Goal: Information Seeking & Learning: Learn about a topic

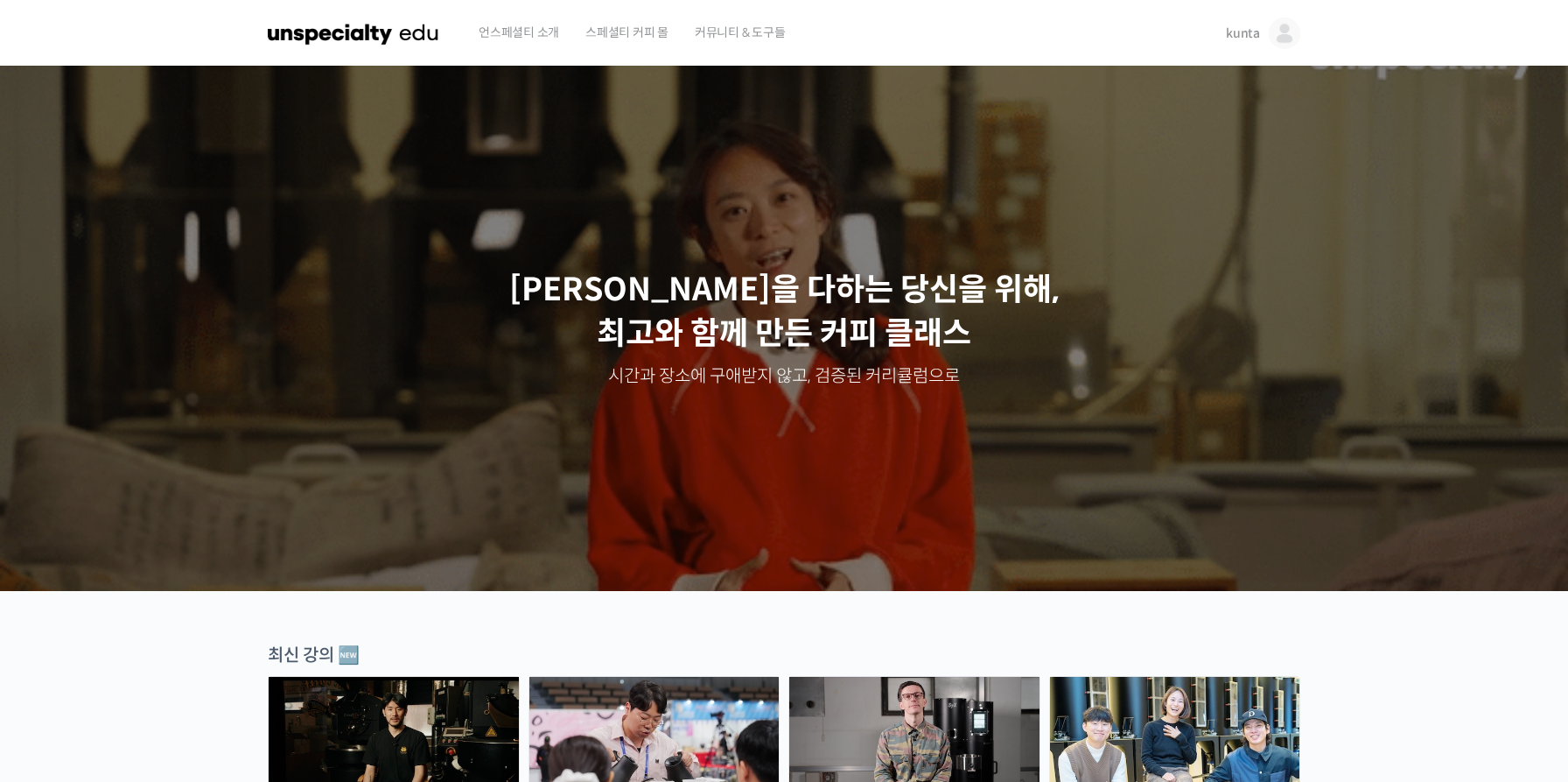
click at [1255, 26] on span "kunta" at bounding box center [1243, 32] width 34 height 16
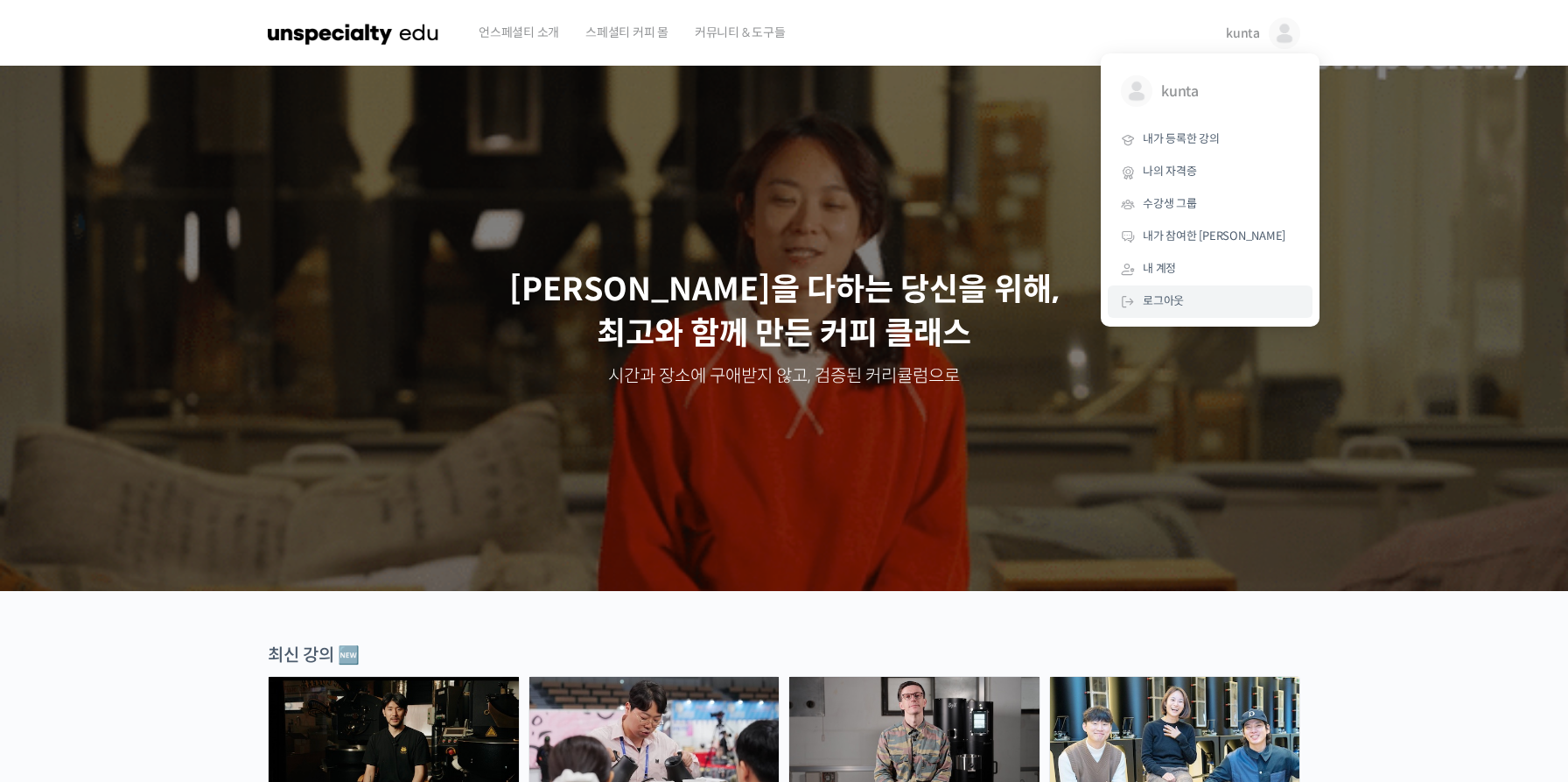
click at [1158, 295] on span "로그아웃" at bounding box center [1163, 301] width 41 height 15
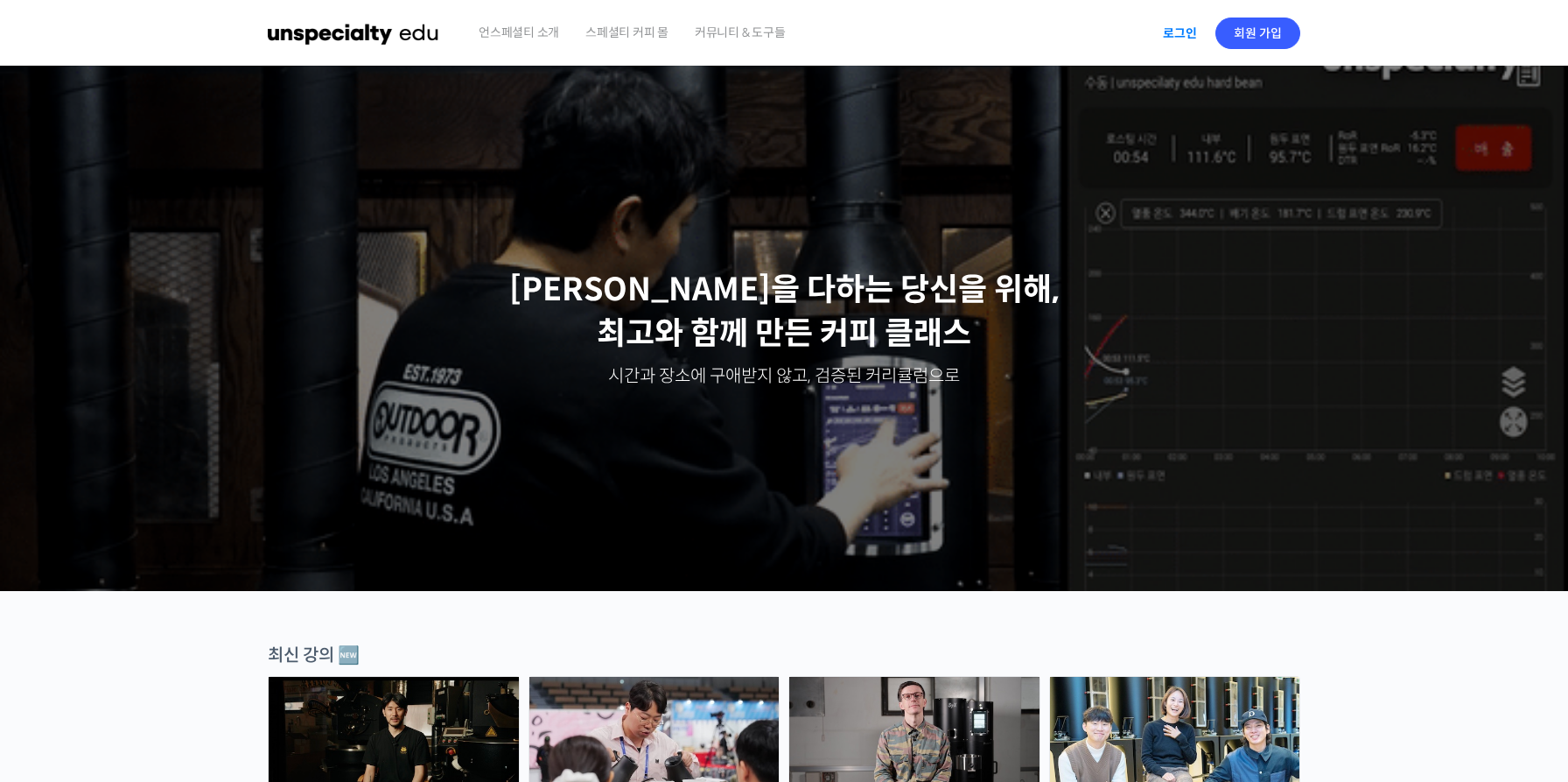
click at [1156, 24] on link "로그인" at bounding box center [1179, 32] width 55 height 40
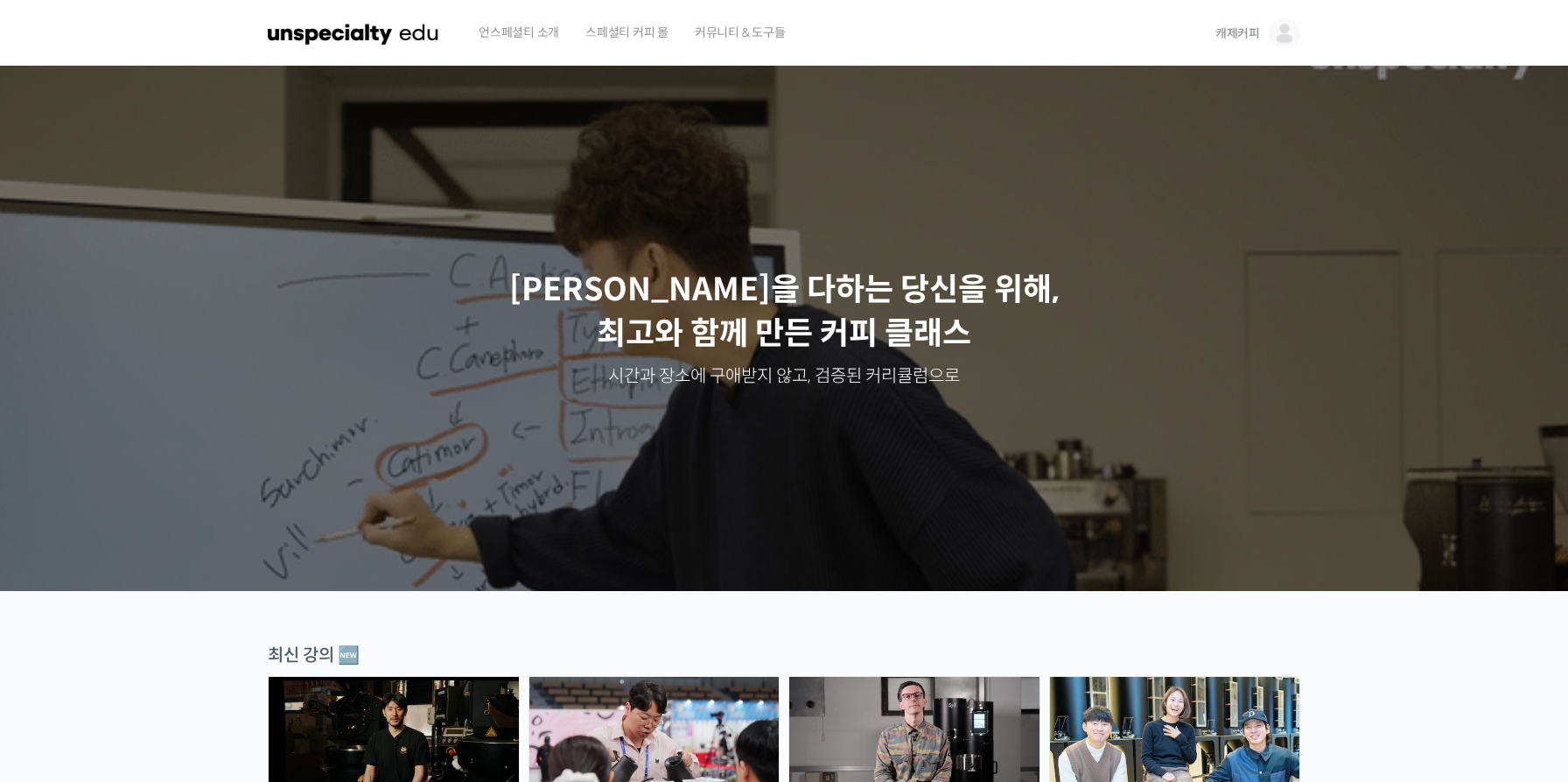
click at [1281, 41] on img at bounding box center [1284, 33] width 32 height 32
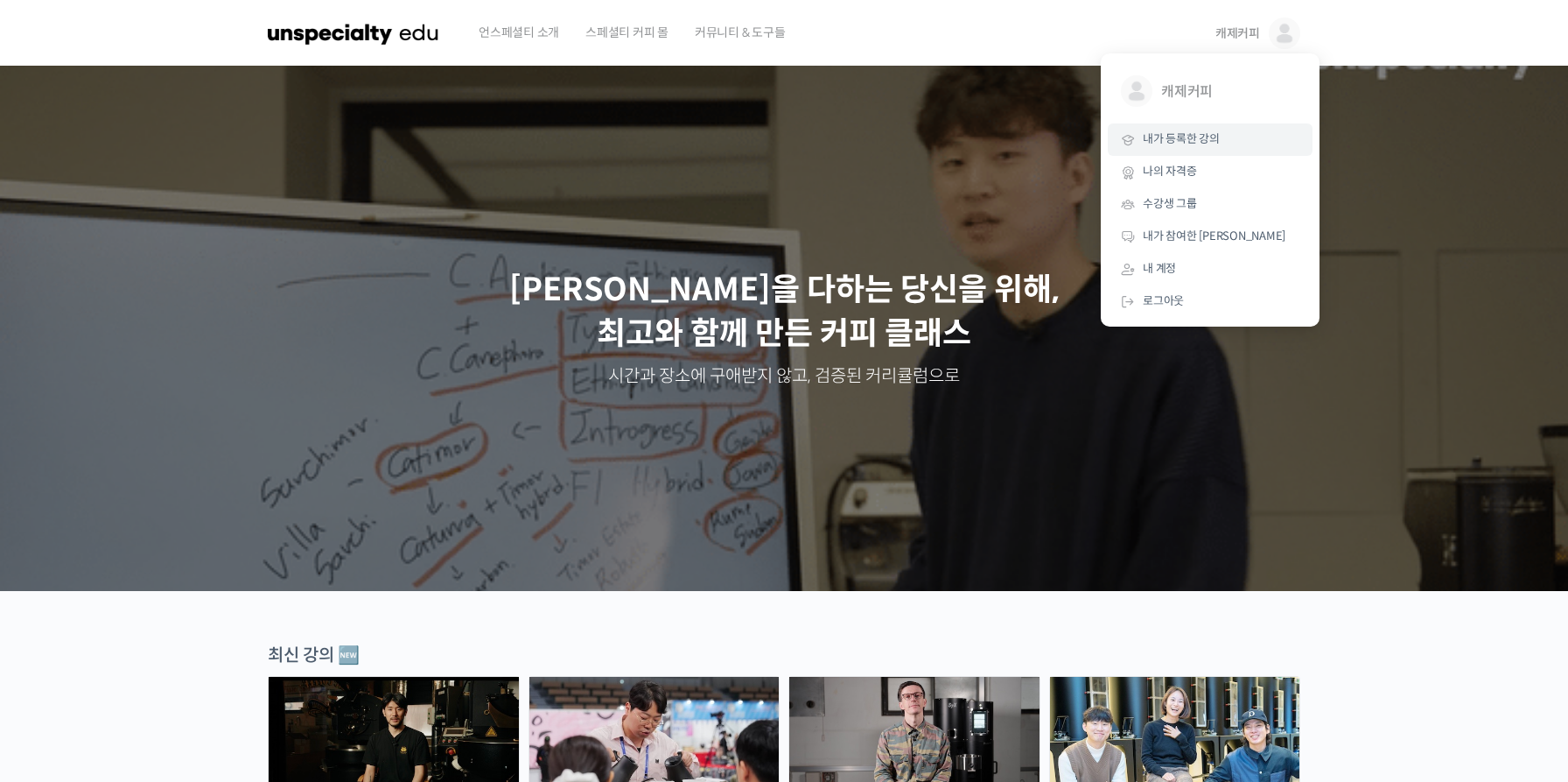
click at [1195, 135] on span "내가 등록한 강의" at bounding box center [1180, 139] width 77 height 15
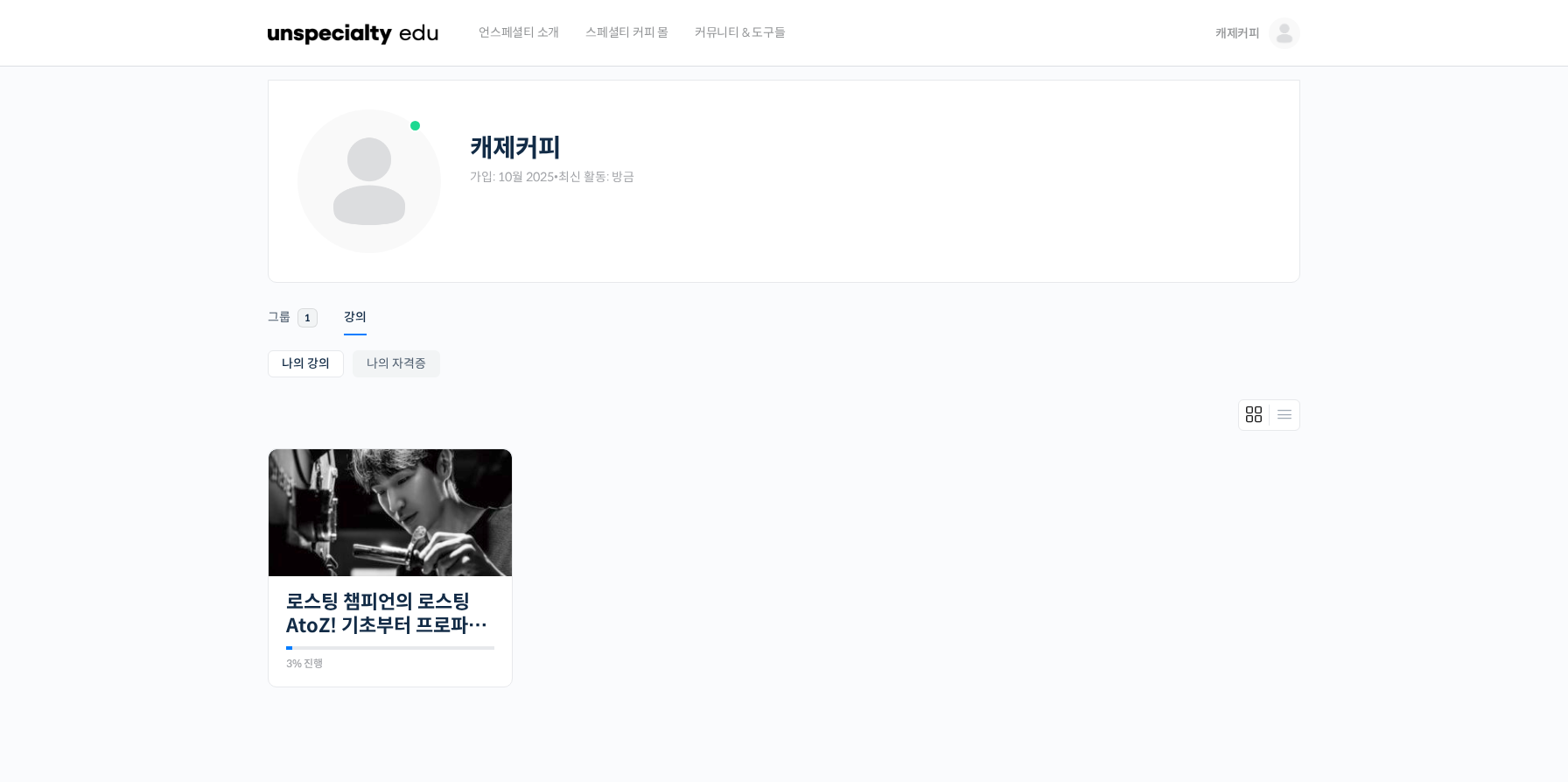
scroll to position [36, 0]
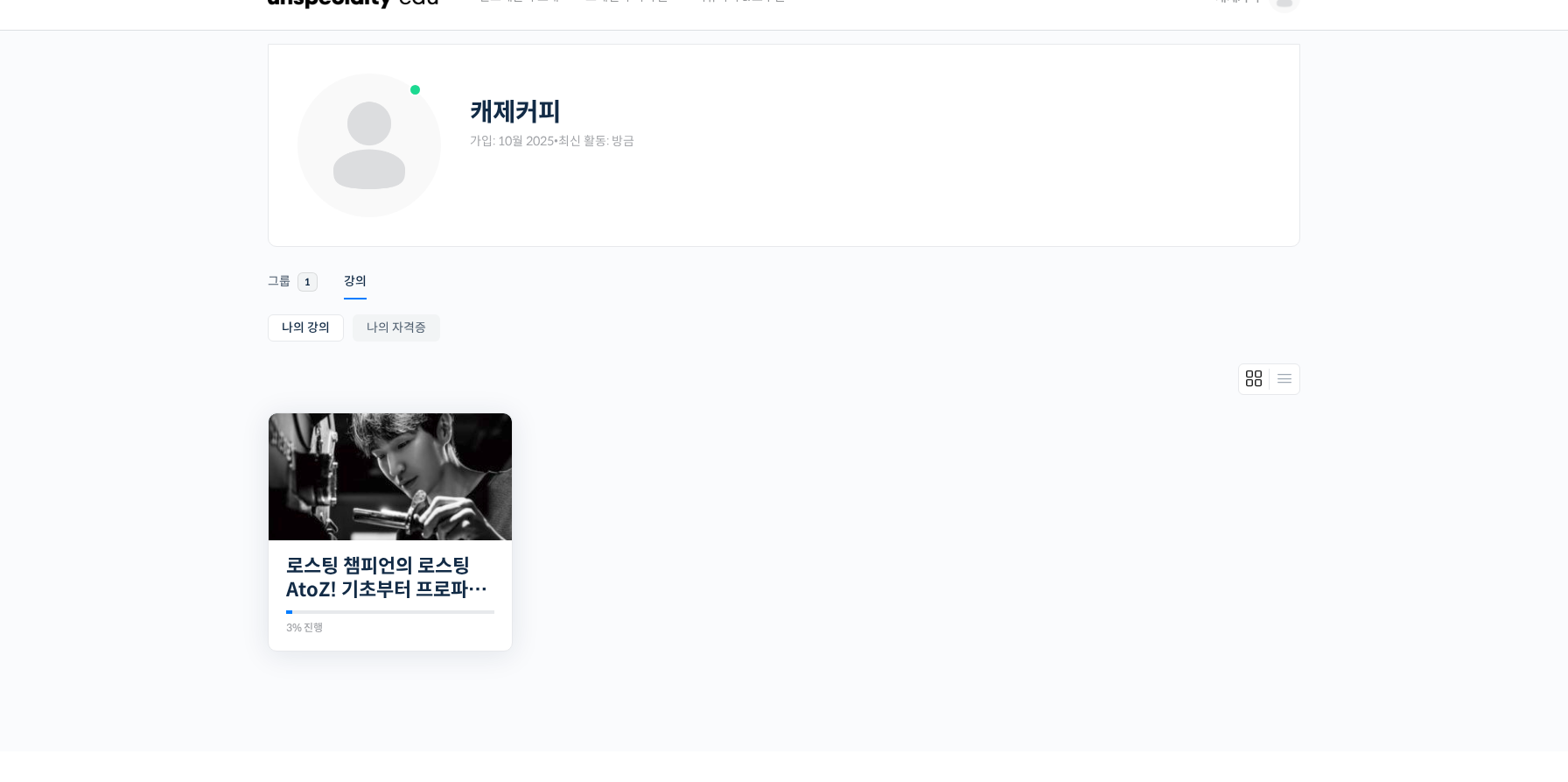
click at [356, 516] on img at bounding box center [390, 476] width 243 height 127
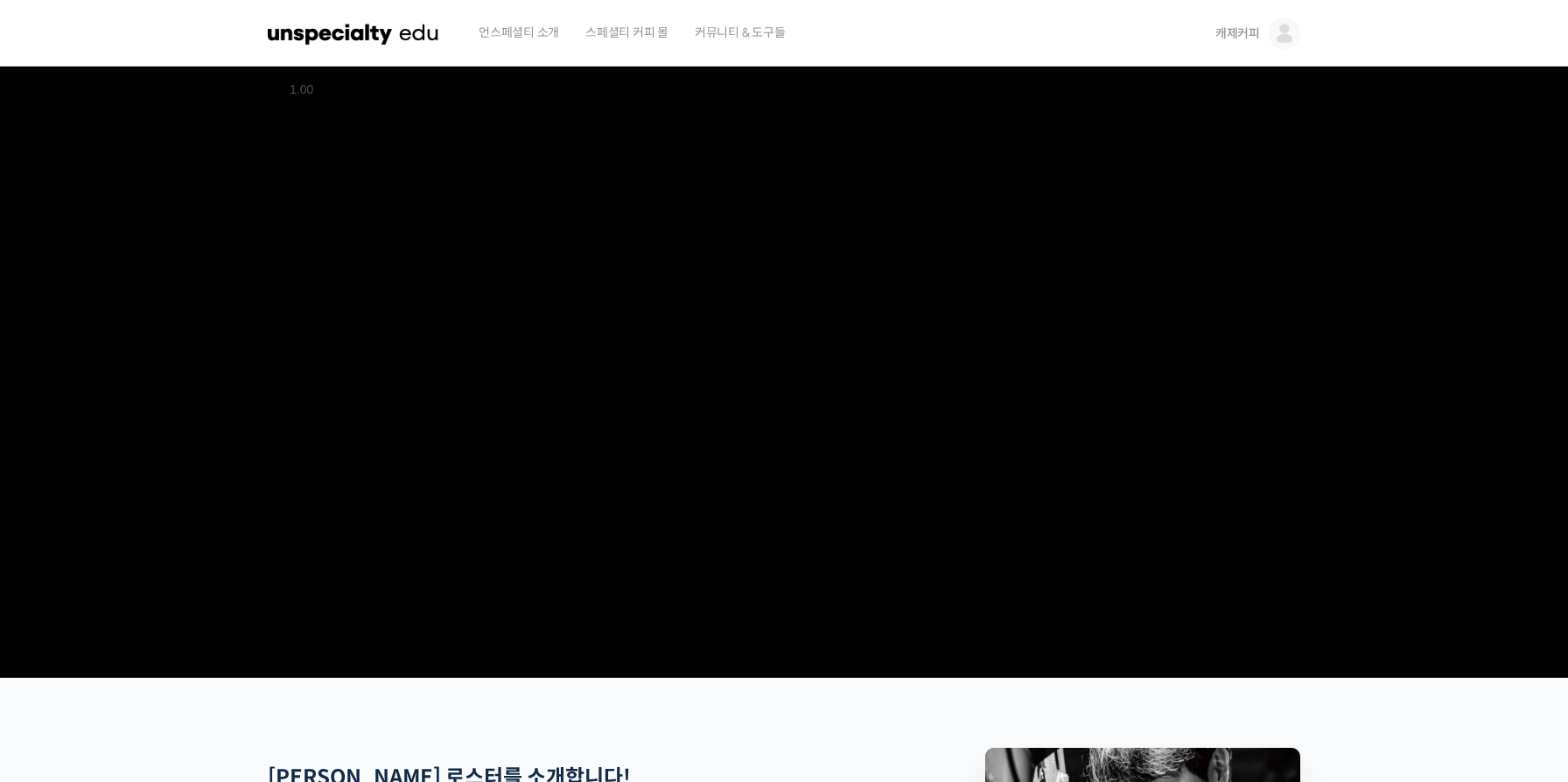
click at [700, 411] on video at bounding box center [784, 368] width 1032 height 604
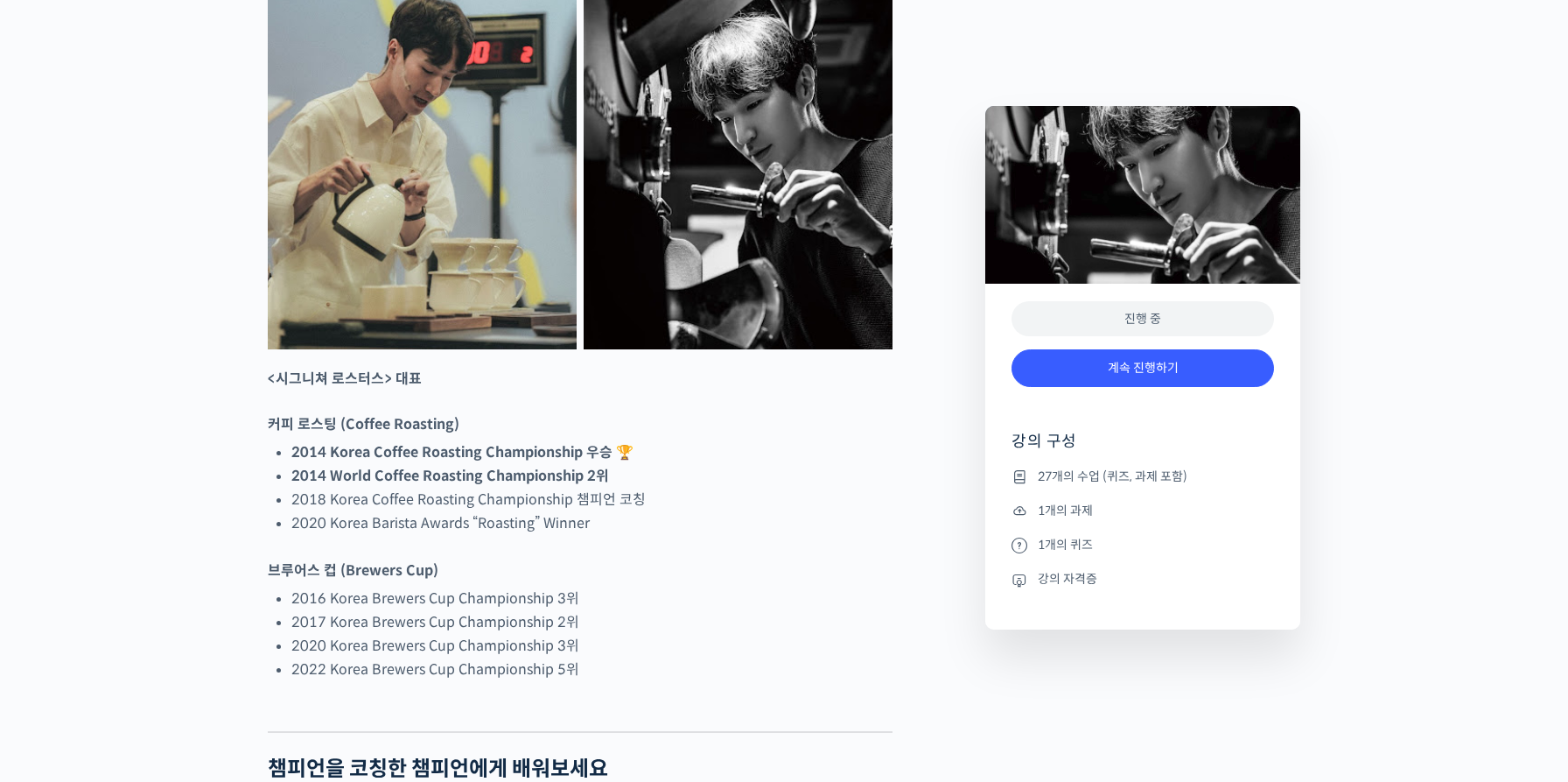
scroll to position [996, 0]
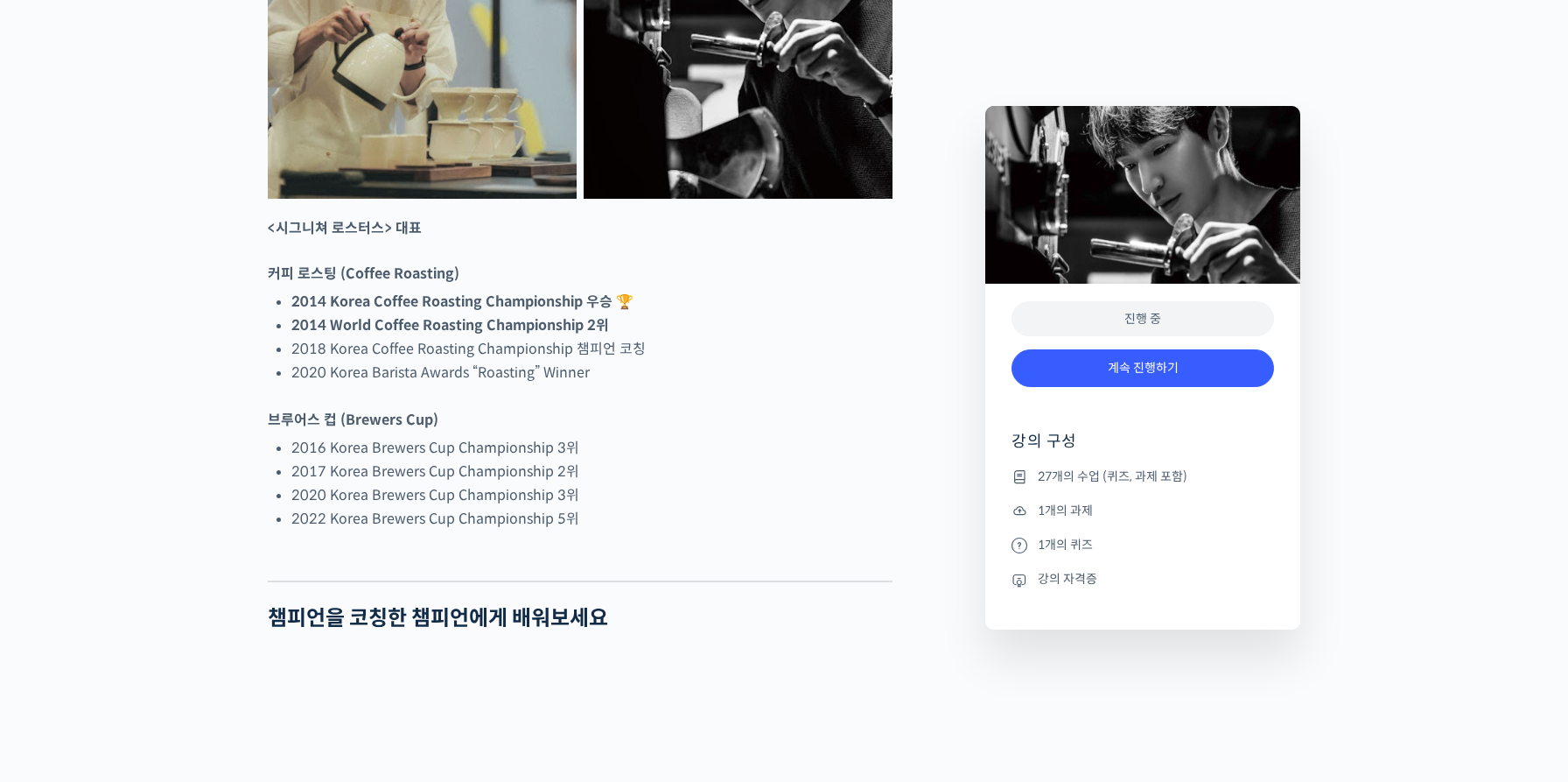
click at [1152, 307] on div "진행 중" at bounding box center [1142, 319] width 262 height 36
click at [1153, 357] on link "계속 진행하기" at bounding box center [1142, 368] width 262 height 38
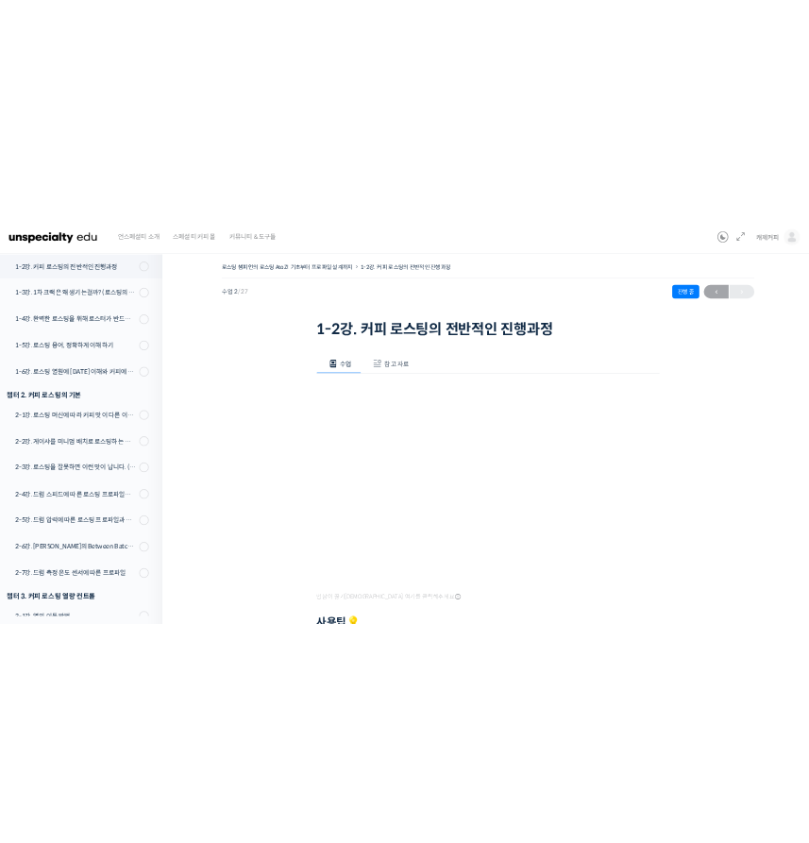
scroll to position [78, 0]
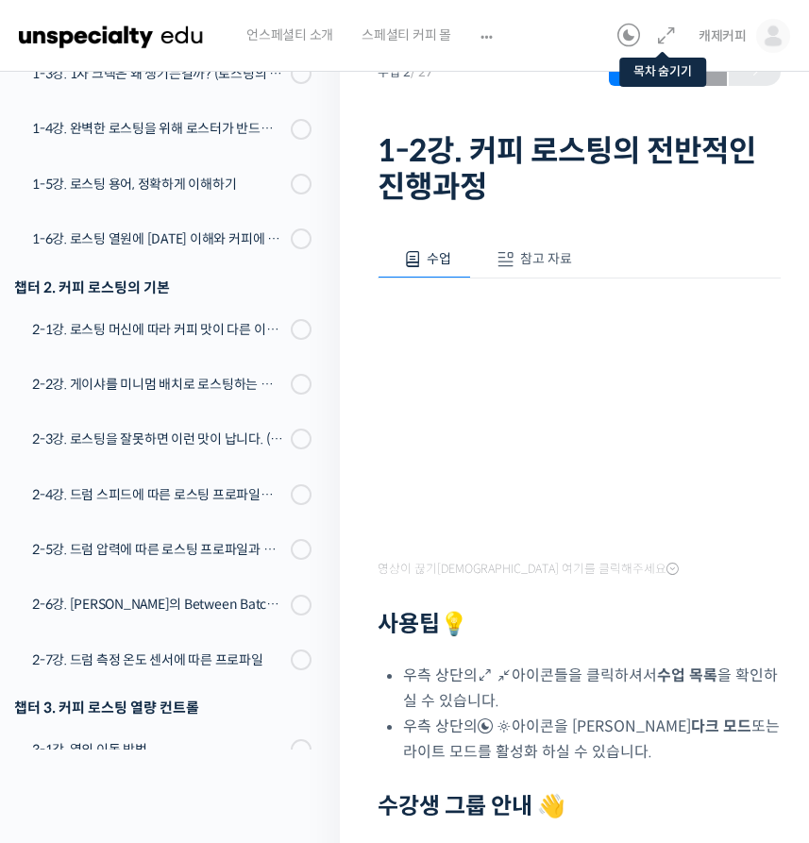
click at [664, 34] on icon at bounding box center [666, 36] width 23 height 23
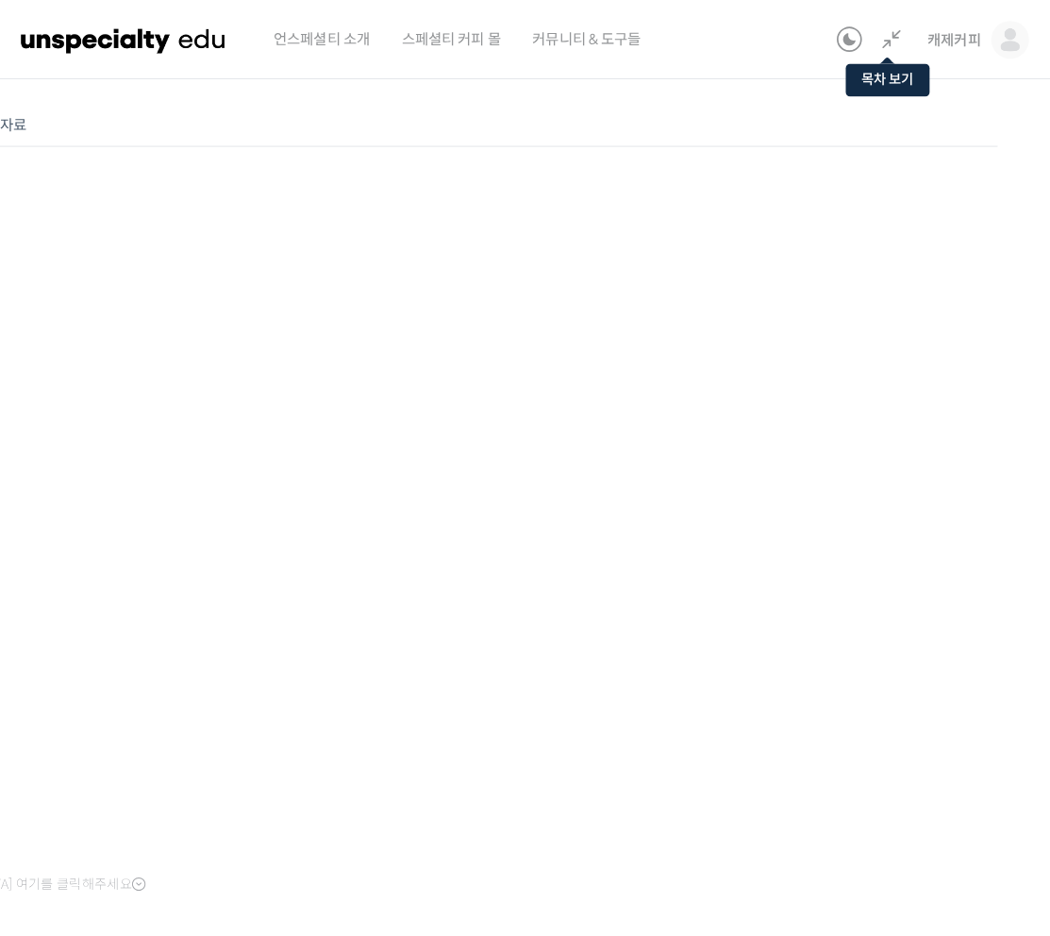
scroll to position [331, 0]
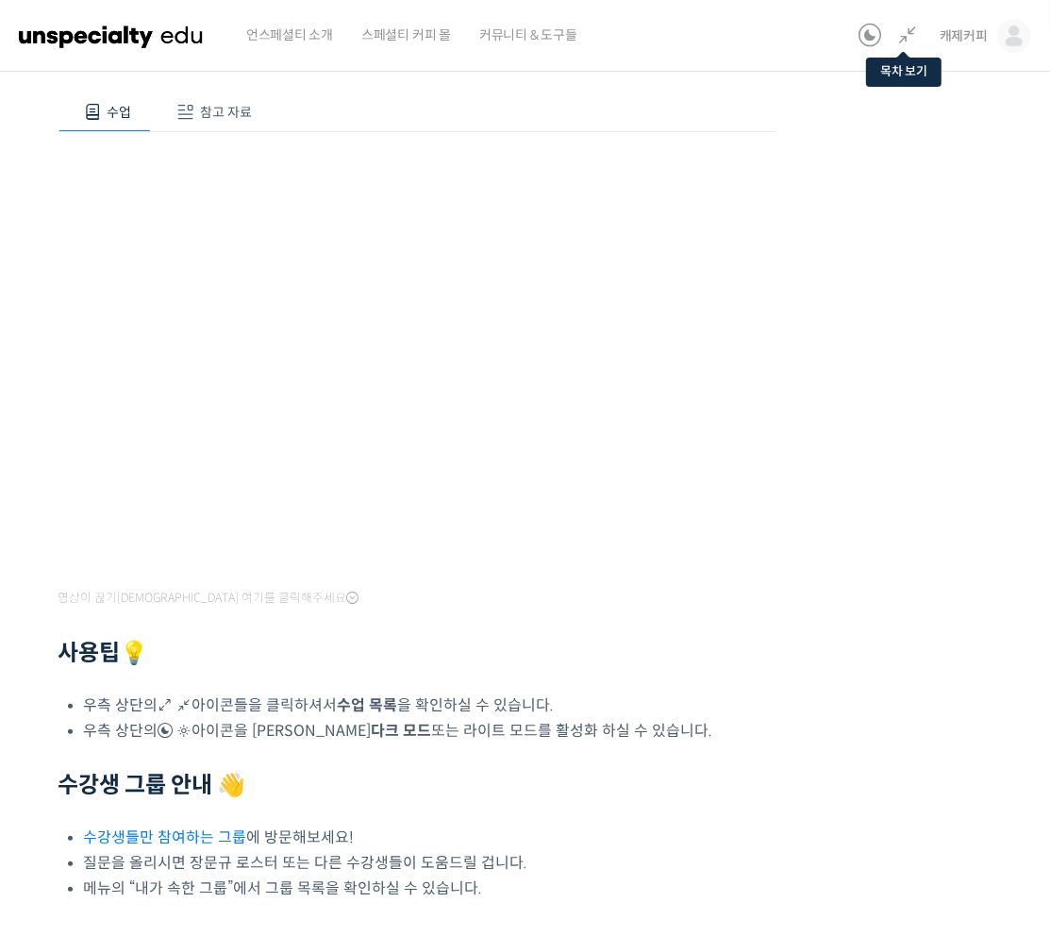
click at [711, 679] on div "영상이 끊기[DEMOGRAPHIC_DATA] 여기를 클릭해주세요 사용팁 💡 우측 상단의 아이콘들을 클릭하셔서 수업 목록 을 확인하실 수 있습니…" at bounding box center [417, 516] width 717 height 769
click at [808, 35] on icon at bounding box center [870, 36] width 23 height 23
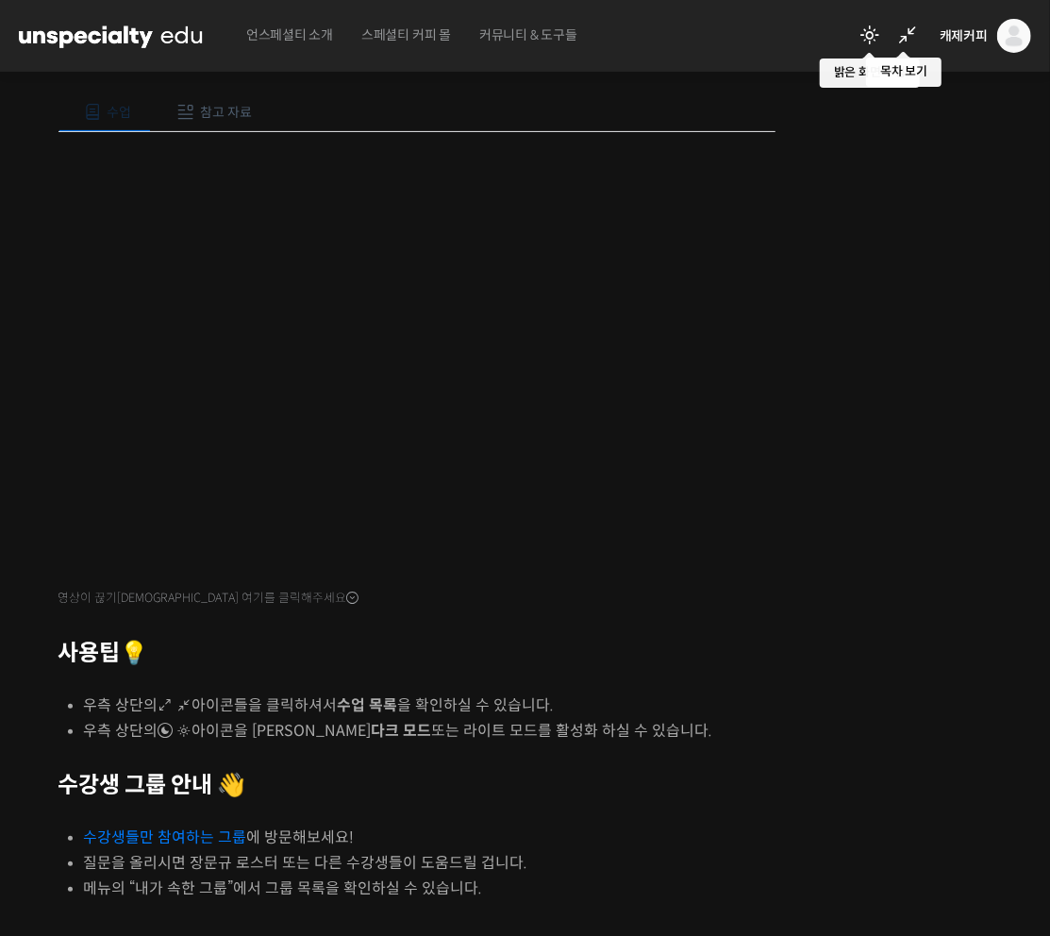
click at [808, 37] on icon at bounding box center [870, 36] width 23 height 23
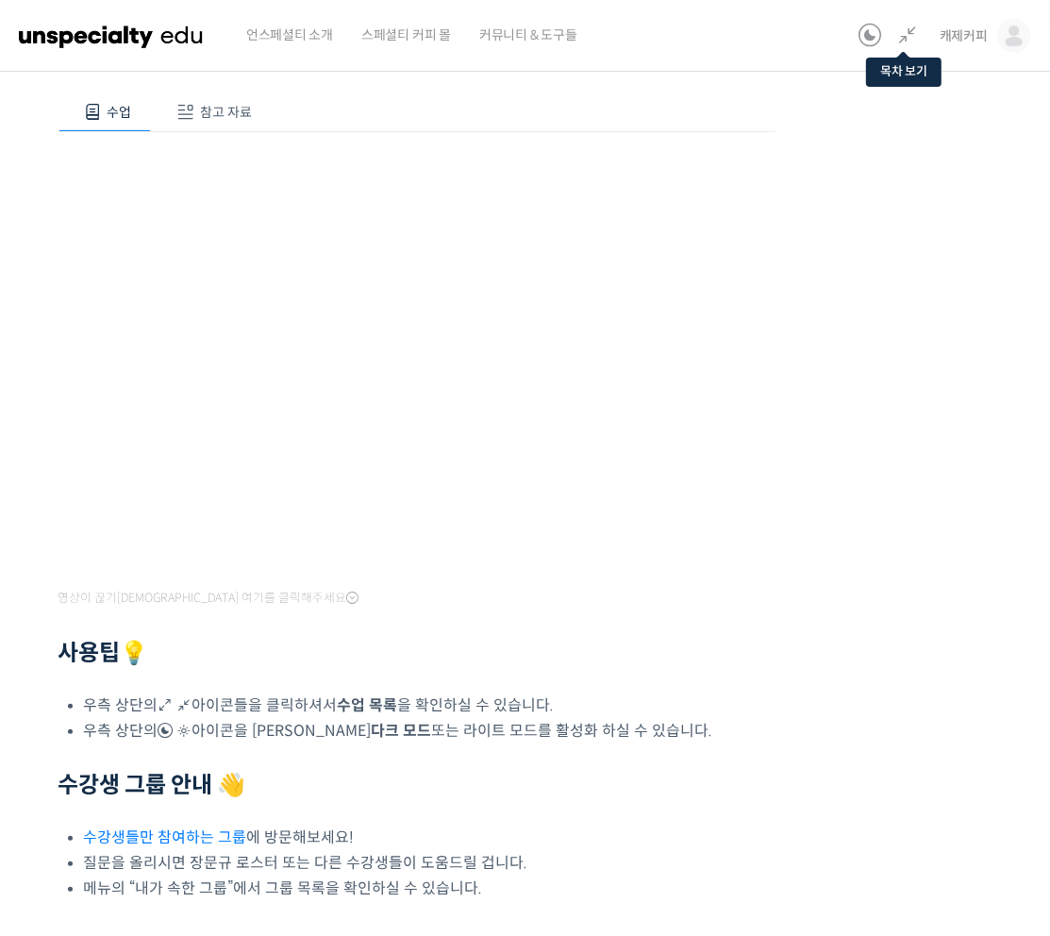
click at [808, 37] on icon at bounding box center [870, 36] width 23 height 23
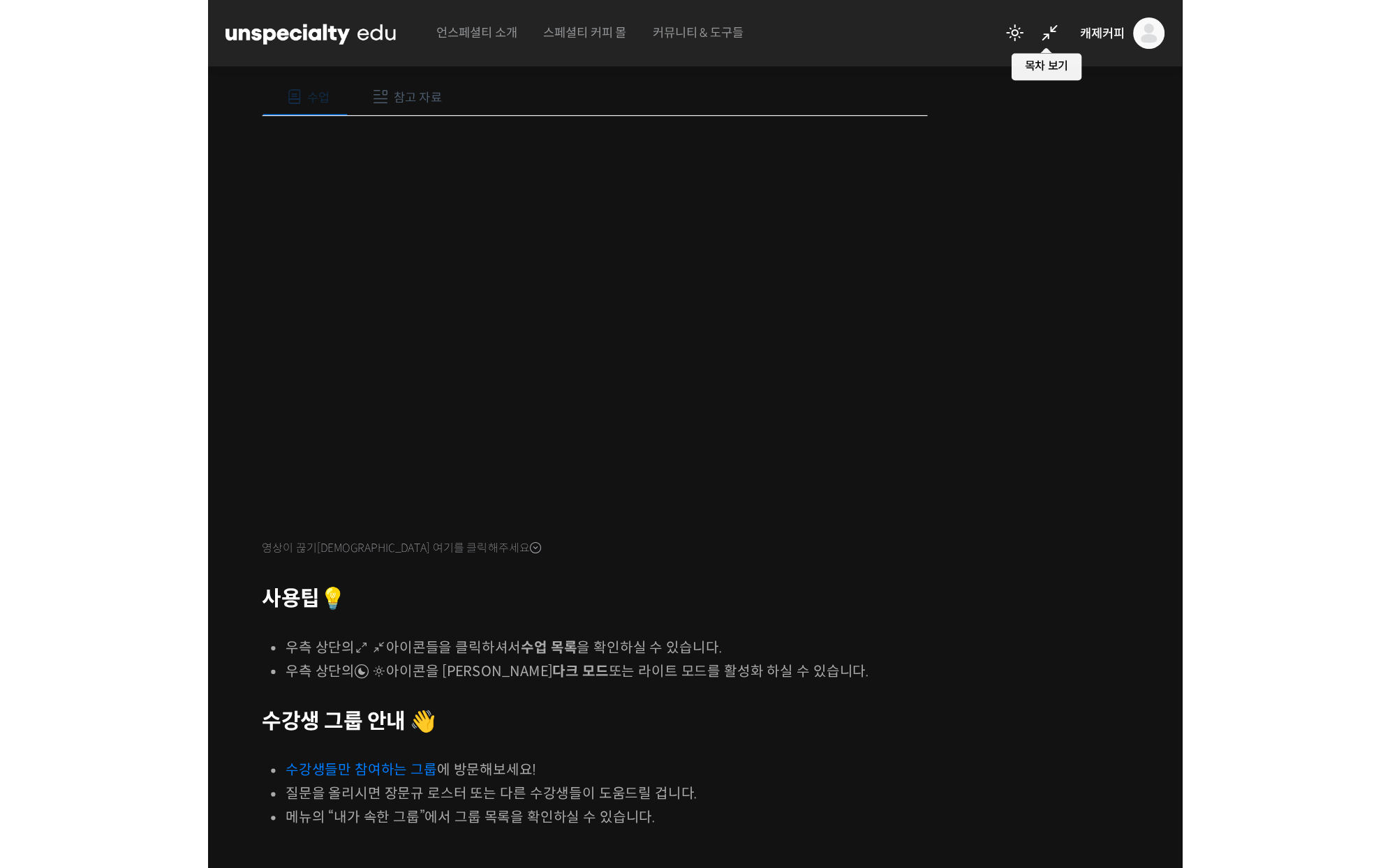
scroll to position [78, 0]
